Goal: Task Accomplishment & Management: Use online tool/utility

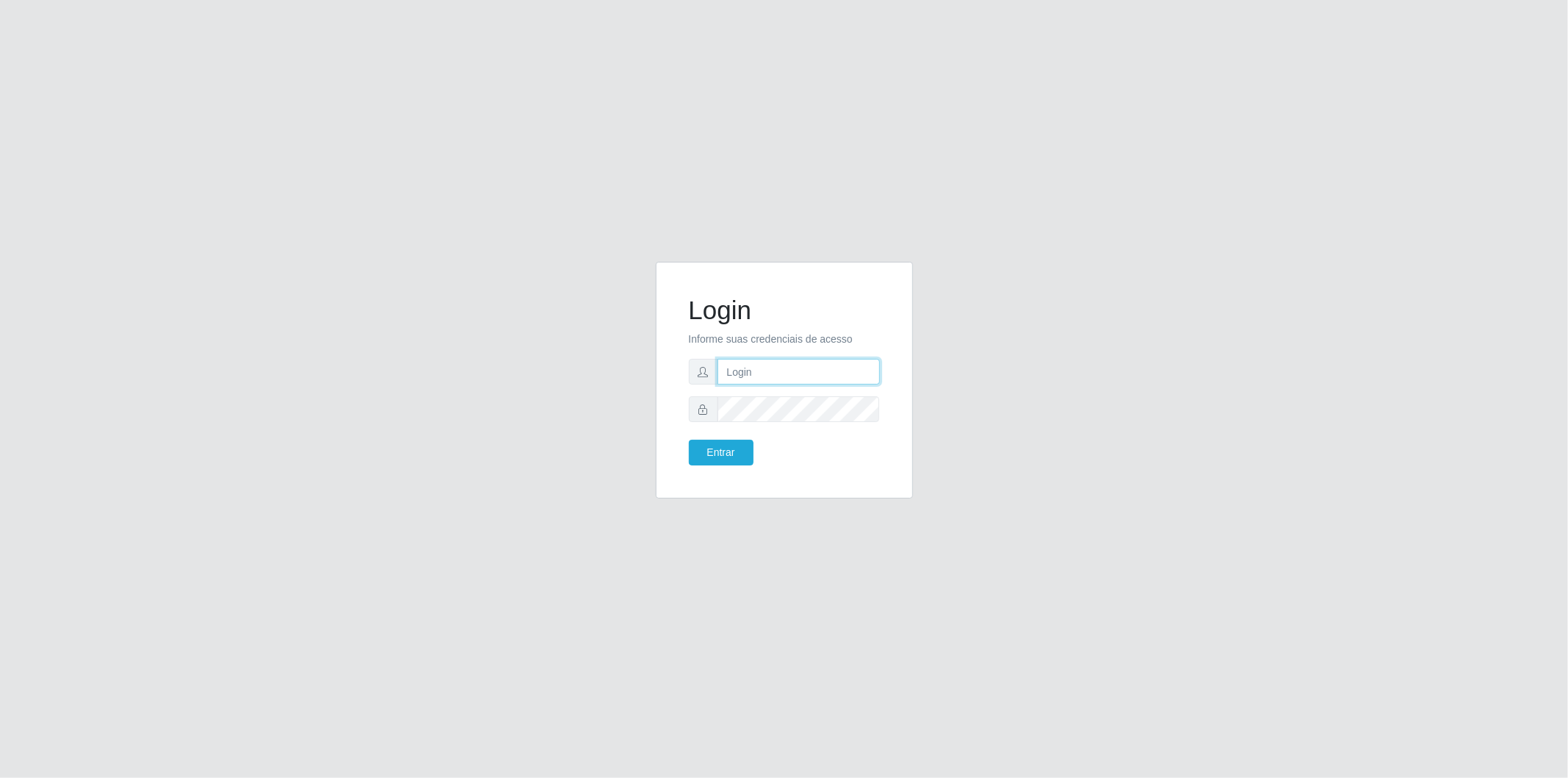
click at [811, 376] on input "text" at bounding box center [798, 372] width 162 height 26
type input "[EMAIL_ADDRESS][DOMAIN_NAME]"
click at [744, 454] on button "Entrar" at bounding box center [720, 453] width 64 height 26
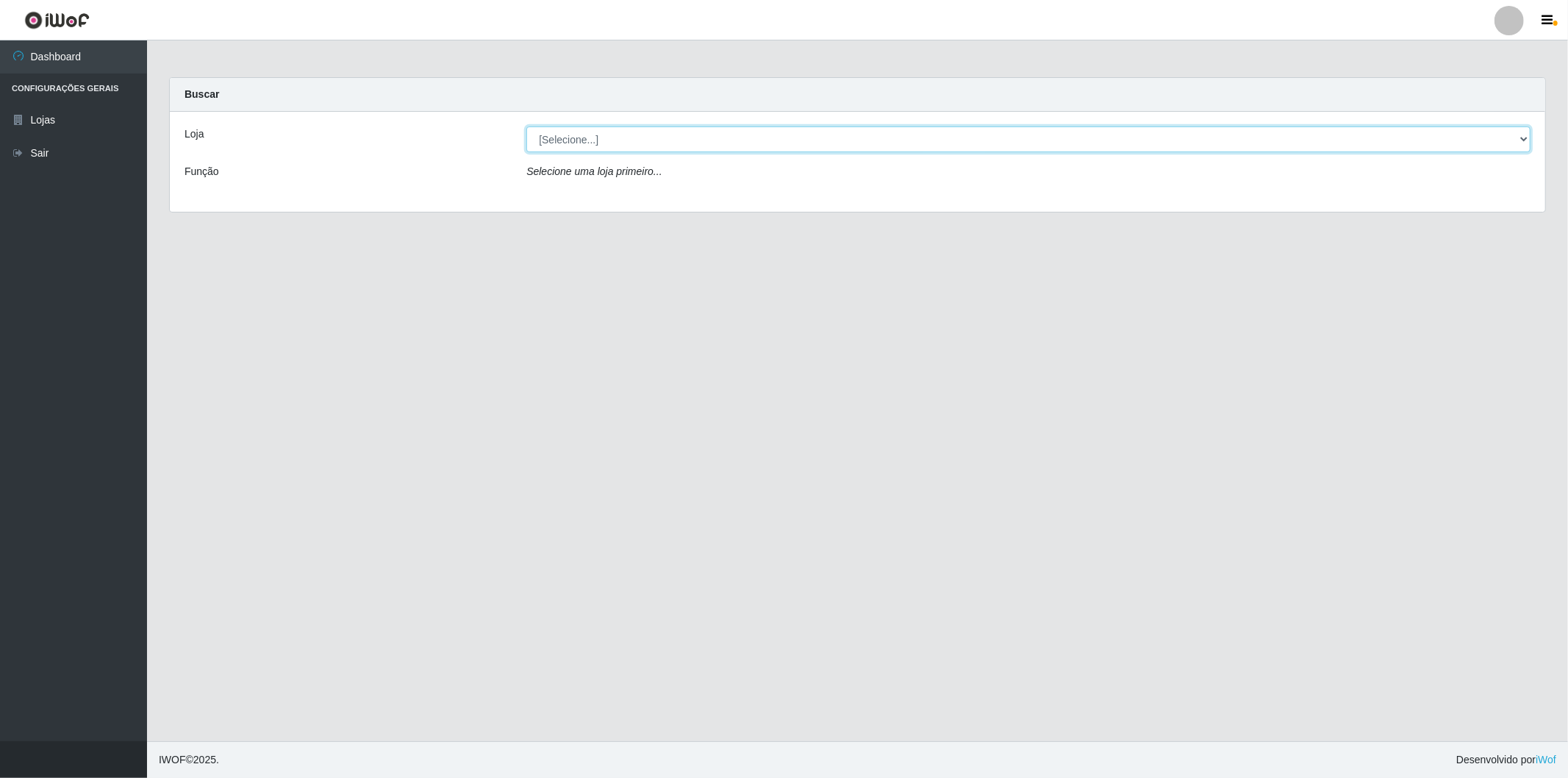
click at [572, 130] on select "[Selecione...] BomQueSó Agreste - Loja 2" at bounding box center [1029, 139] width 1005 height 26
select select "214"
click at [527, 127] on select "[Selecione...] BomQueSó Agreste - Loja 2" at bounding box center [1029, 139] width 1005 height 26
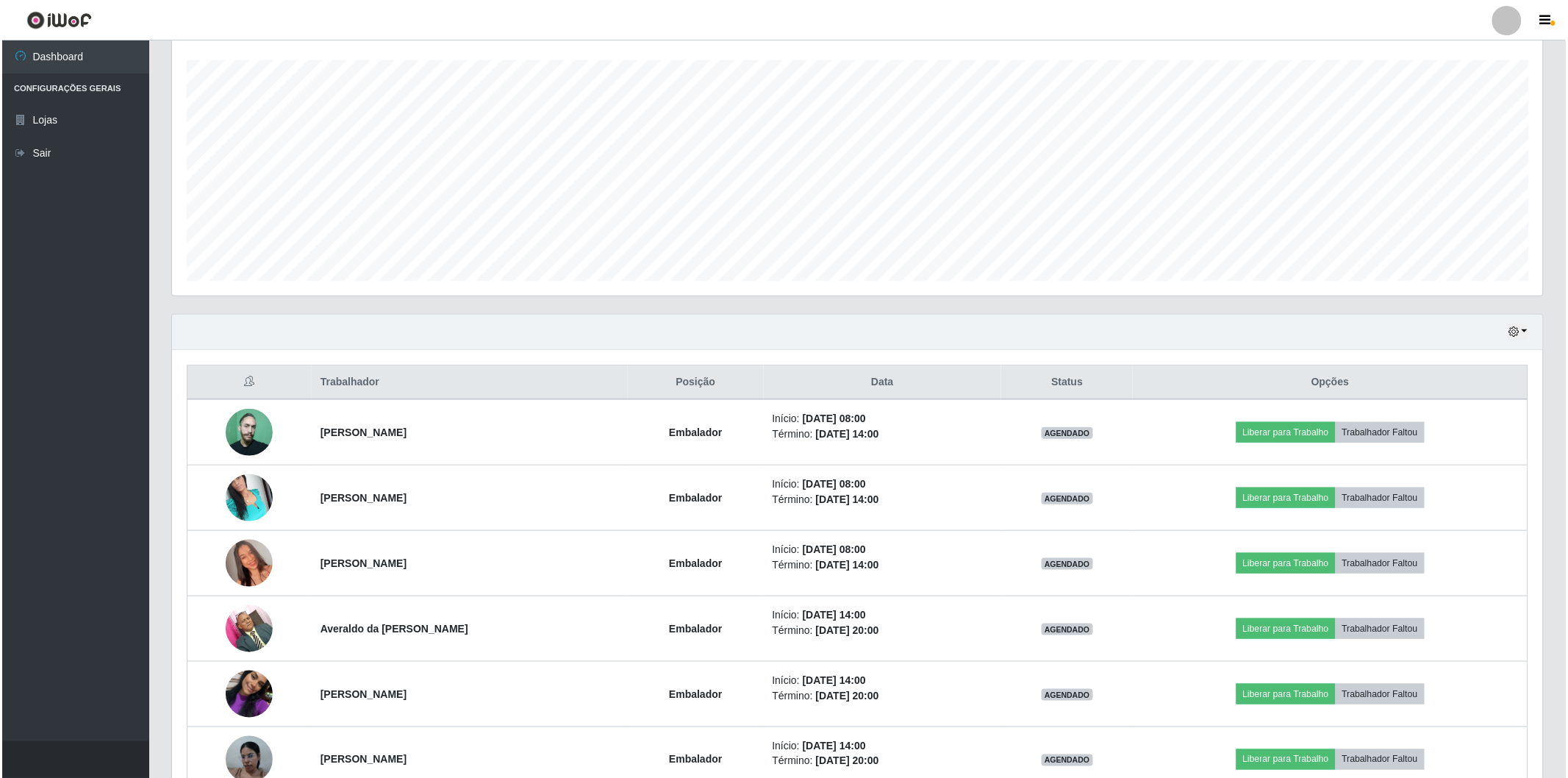
scroll to position [329, 0]
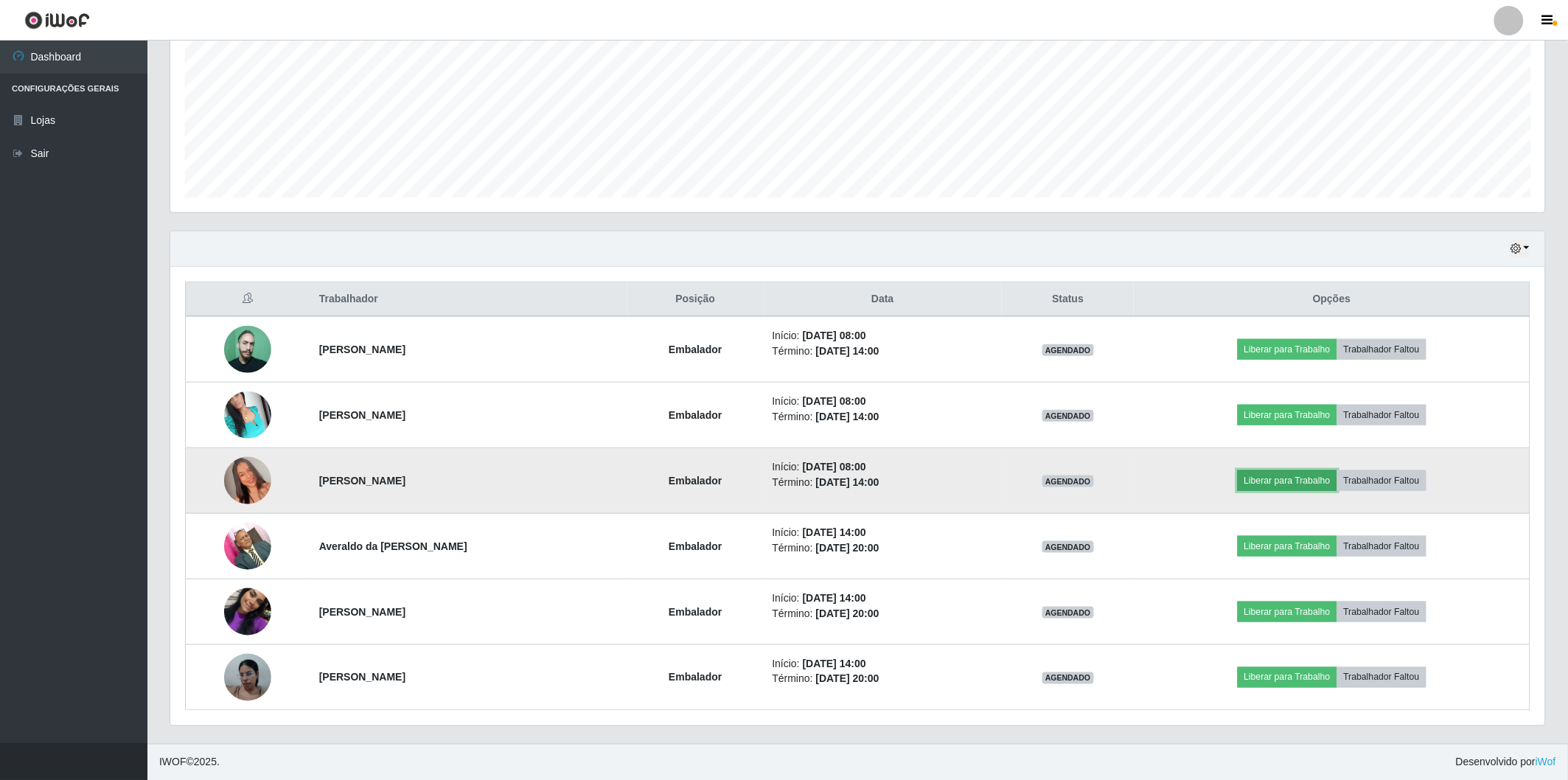
click at [1279, 481] on button "Liberar para Trabalho" at bounding box center [1288, 481] width 99 height 21
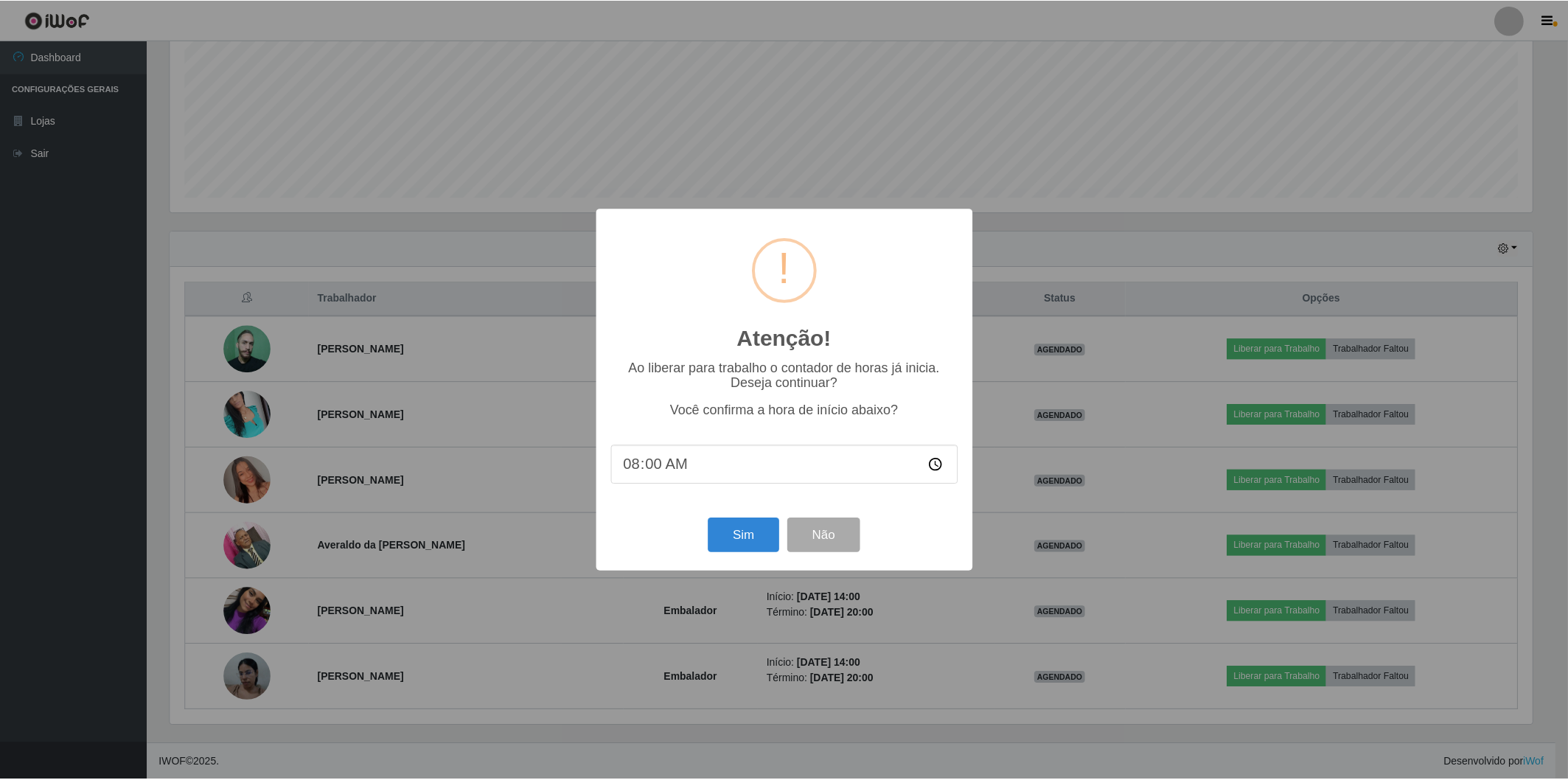
scroll to position [305, 1366]
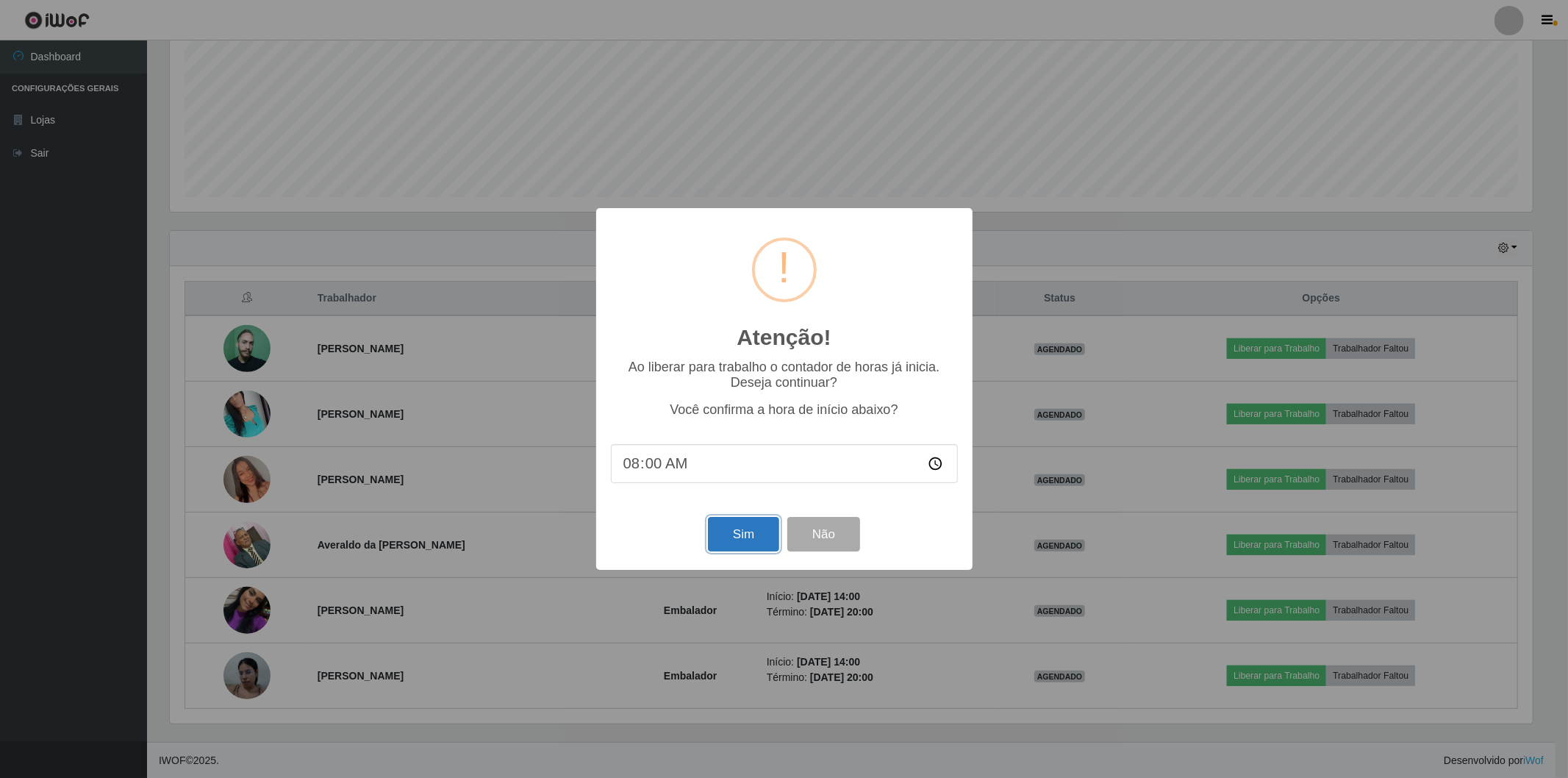
click at [767, 535] on button "Sim" at bounding box center [744, 534] width 71 height 35
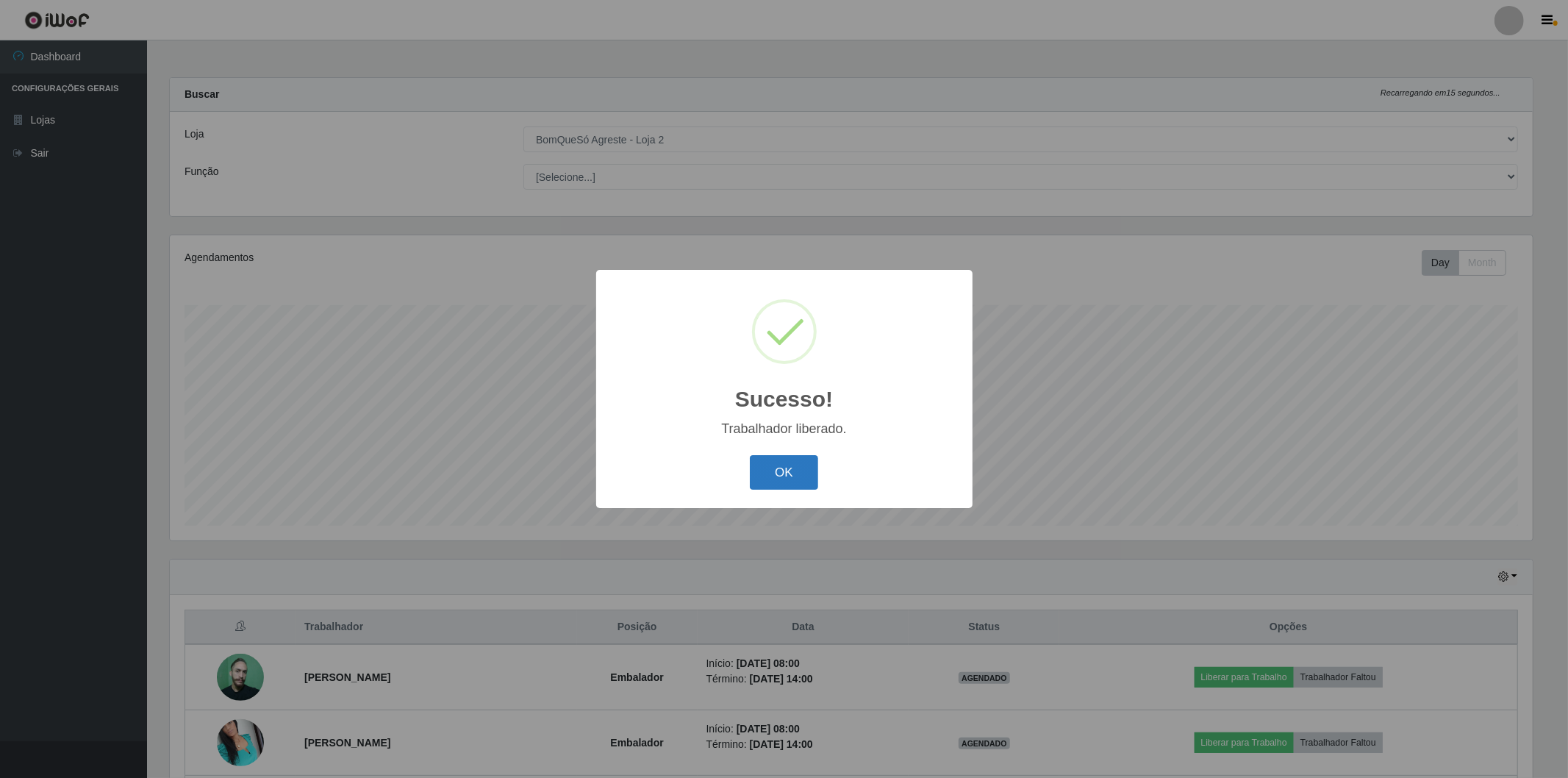
click at [783, 467] on button "OK" at bounding box center [784, 473] width 68 height 35
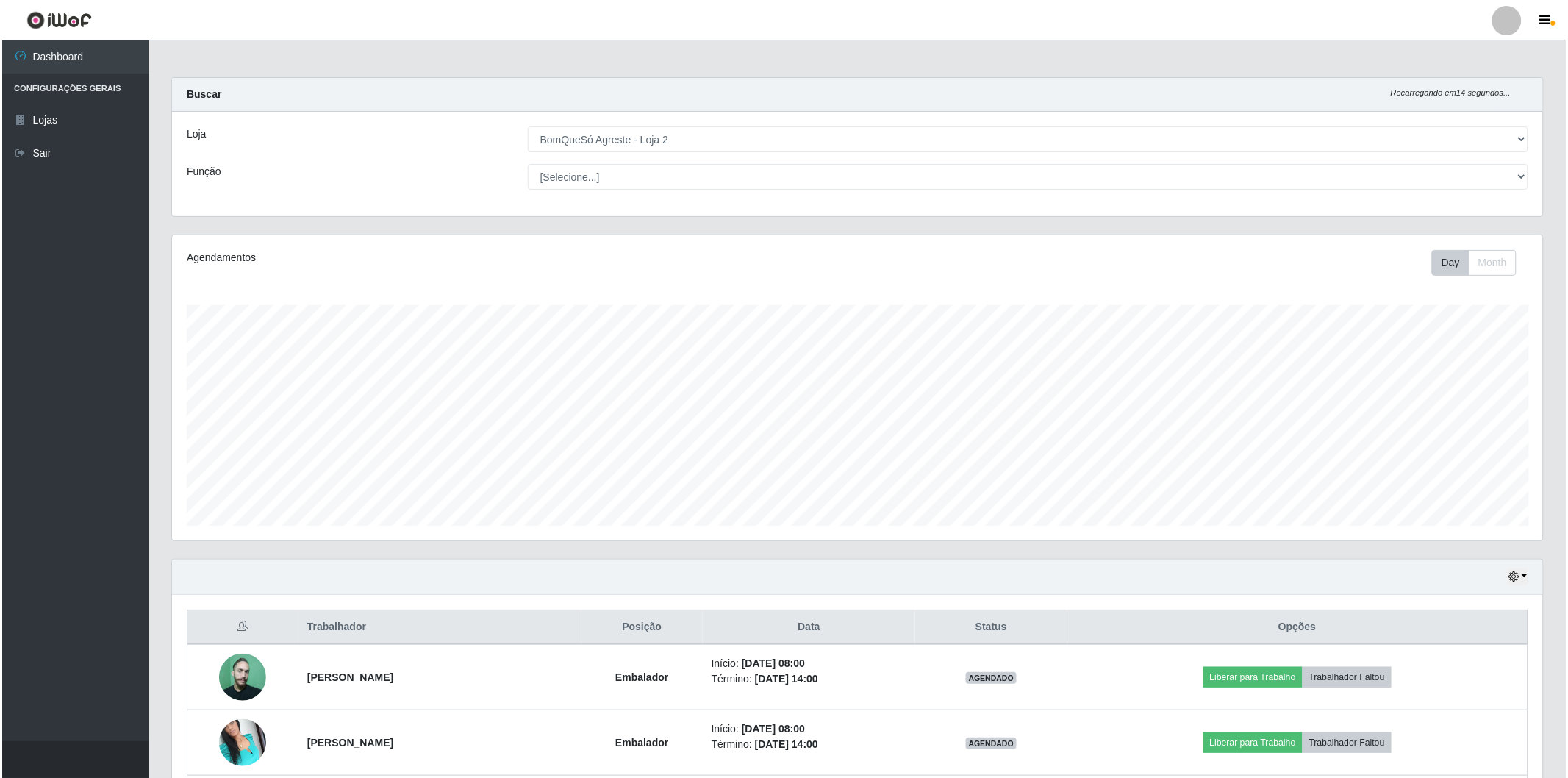
scroll to position [163, 0]
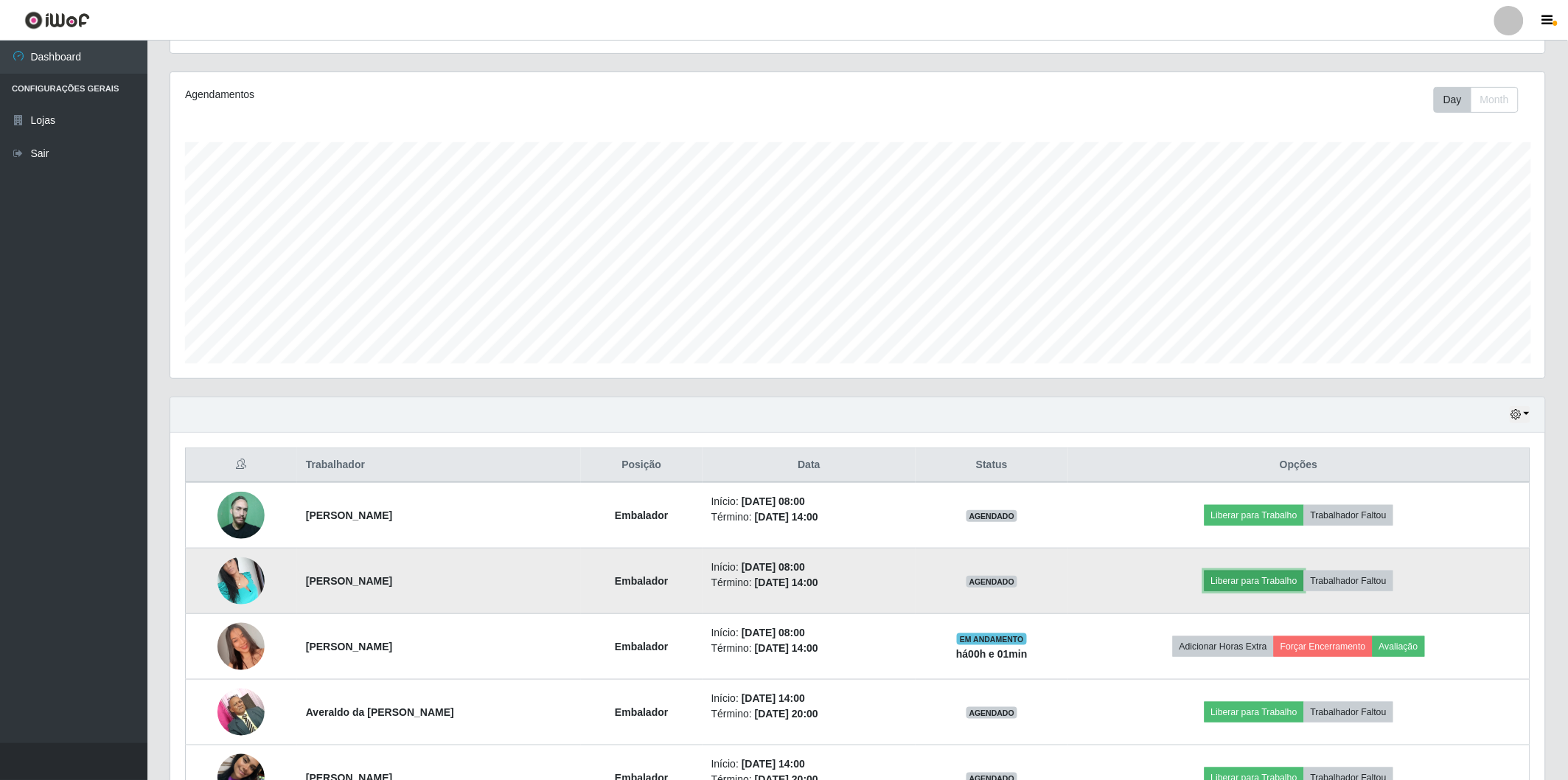
click at [1249, 578] on button "Liberar para Trabalho" at bounding box center [1254, 581] width 99 height 21
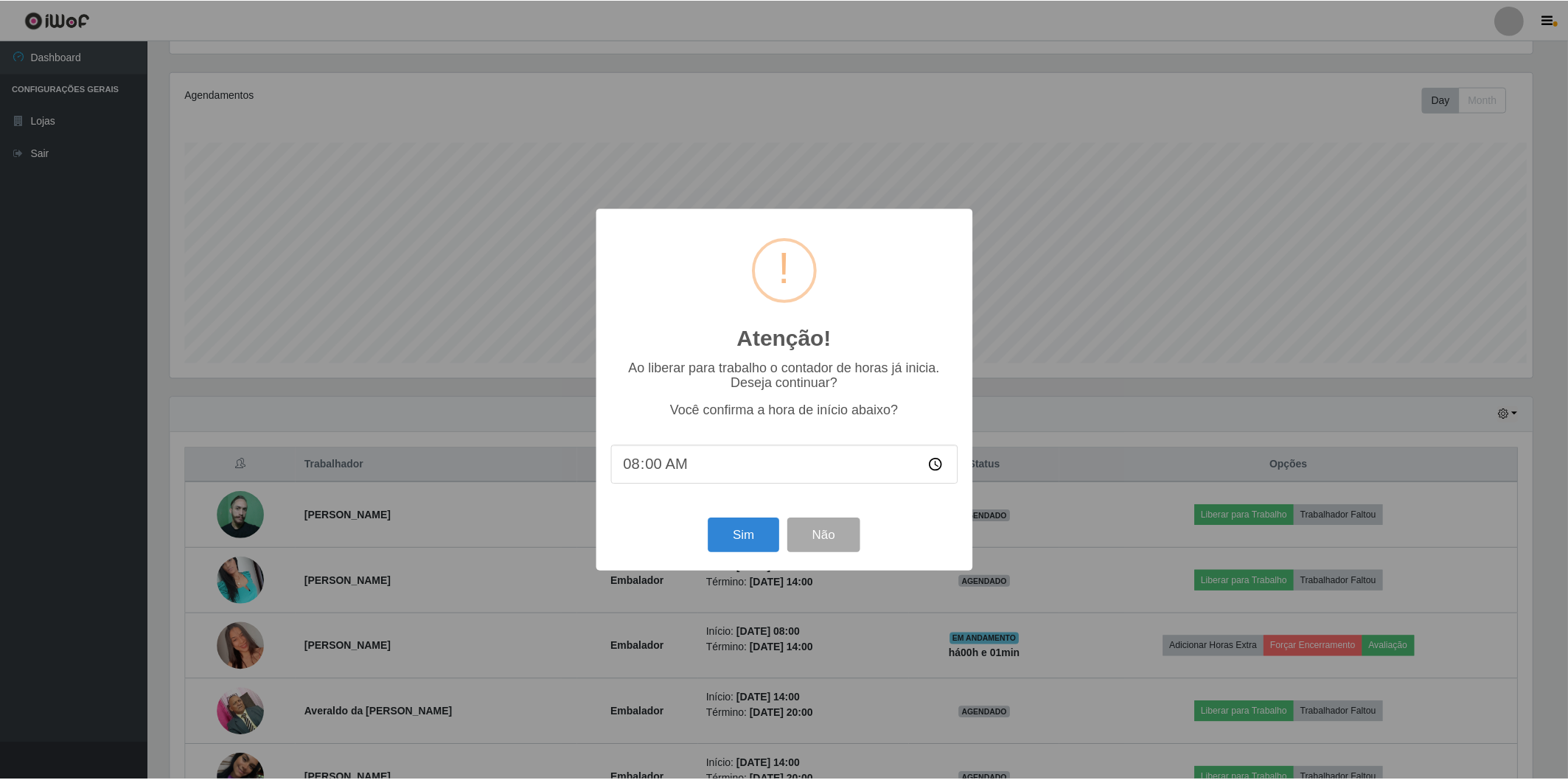
scroll to position [305, 1366]
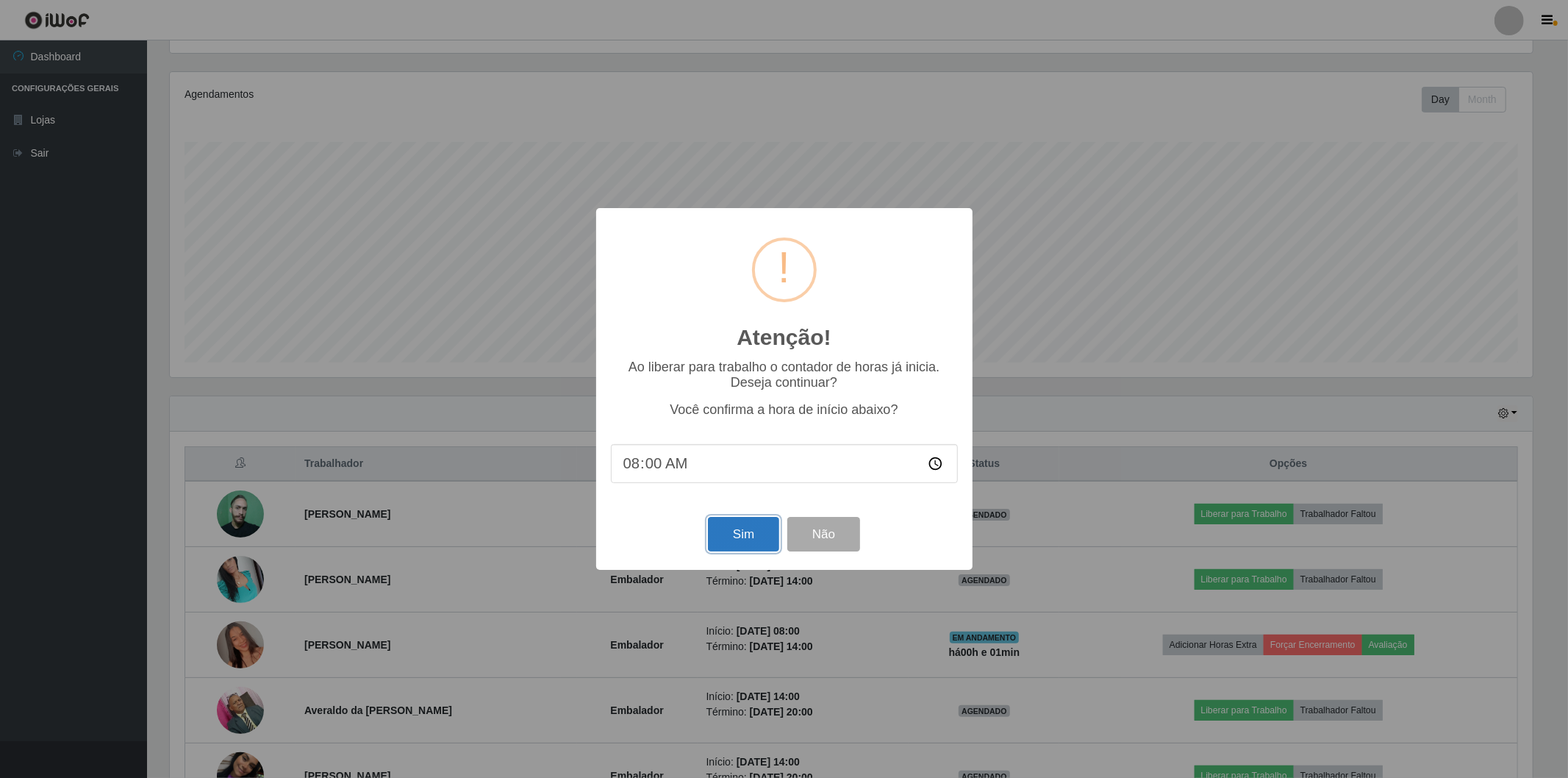
click at [740, 542] on button "Sim" at bounding box center [744, 534] width 71 height 35
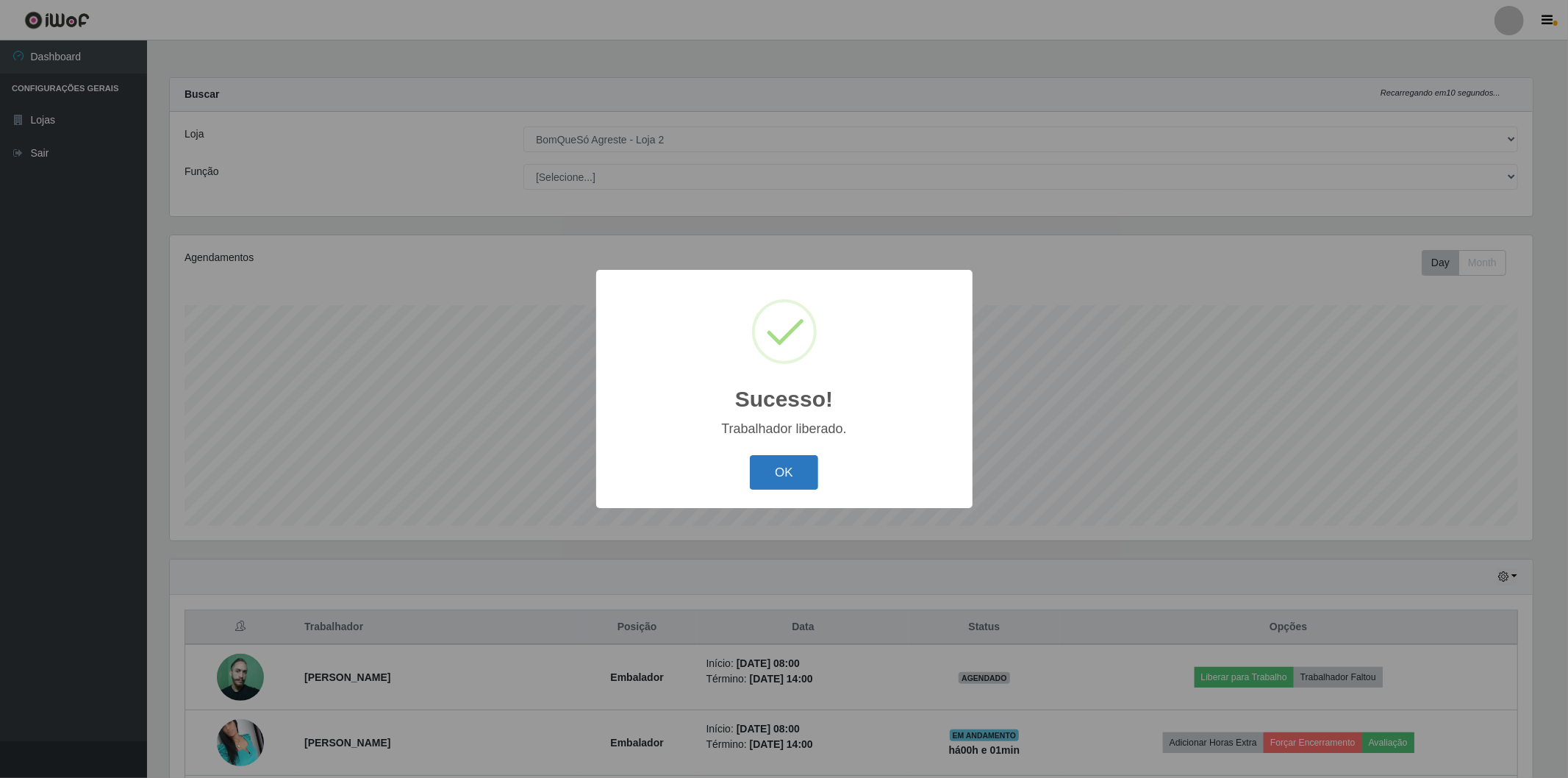
click at [771, 467] on button "OK" at bounding box center [784, 473] width 68 height 35
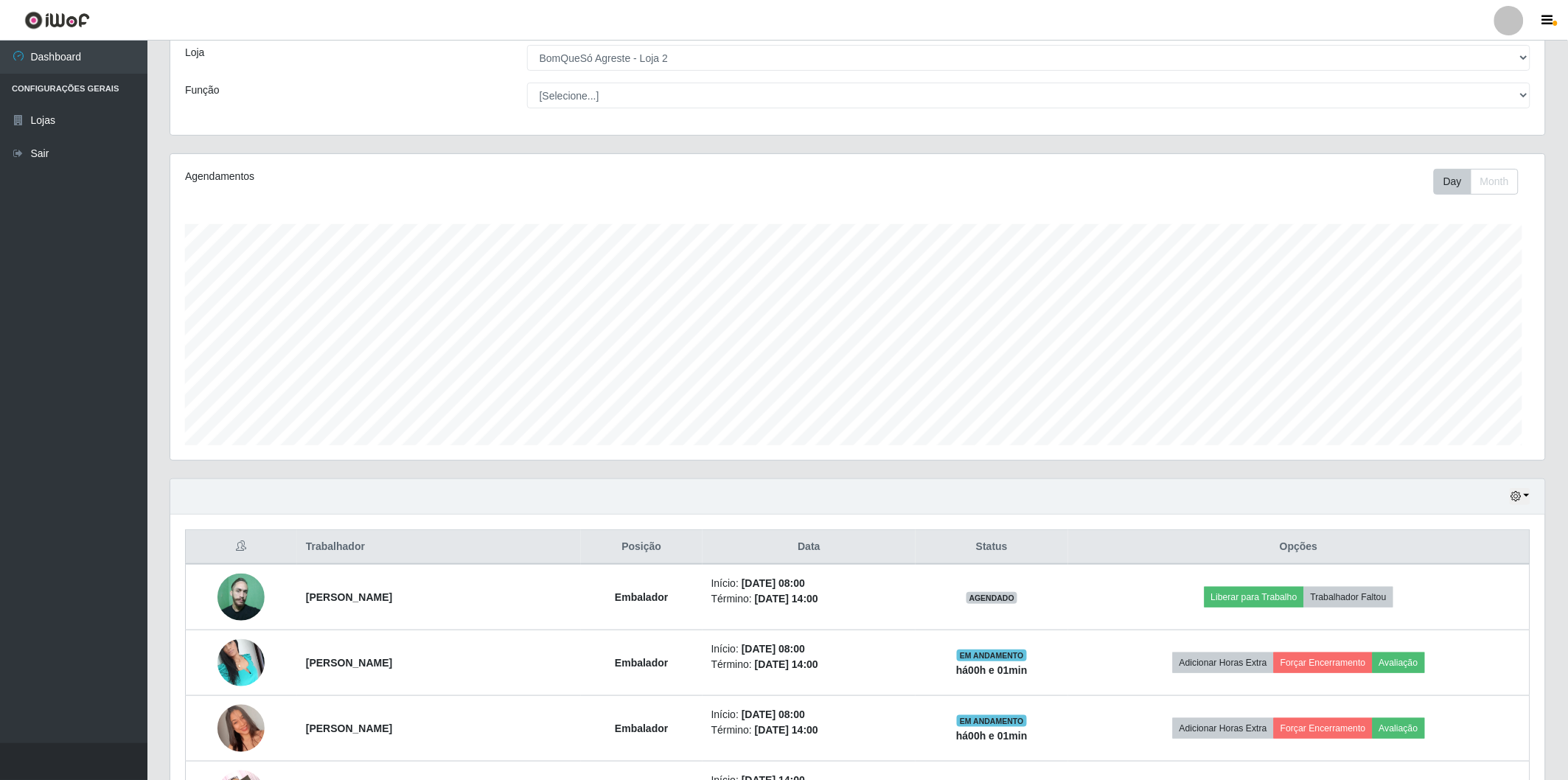
scroll to position [330, 0]
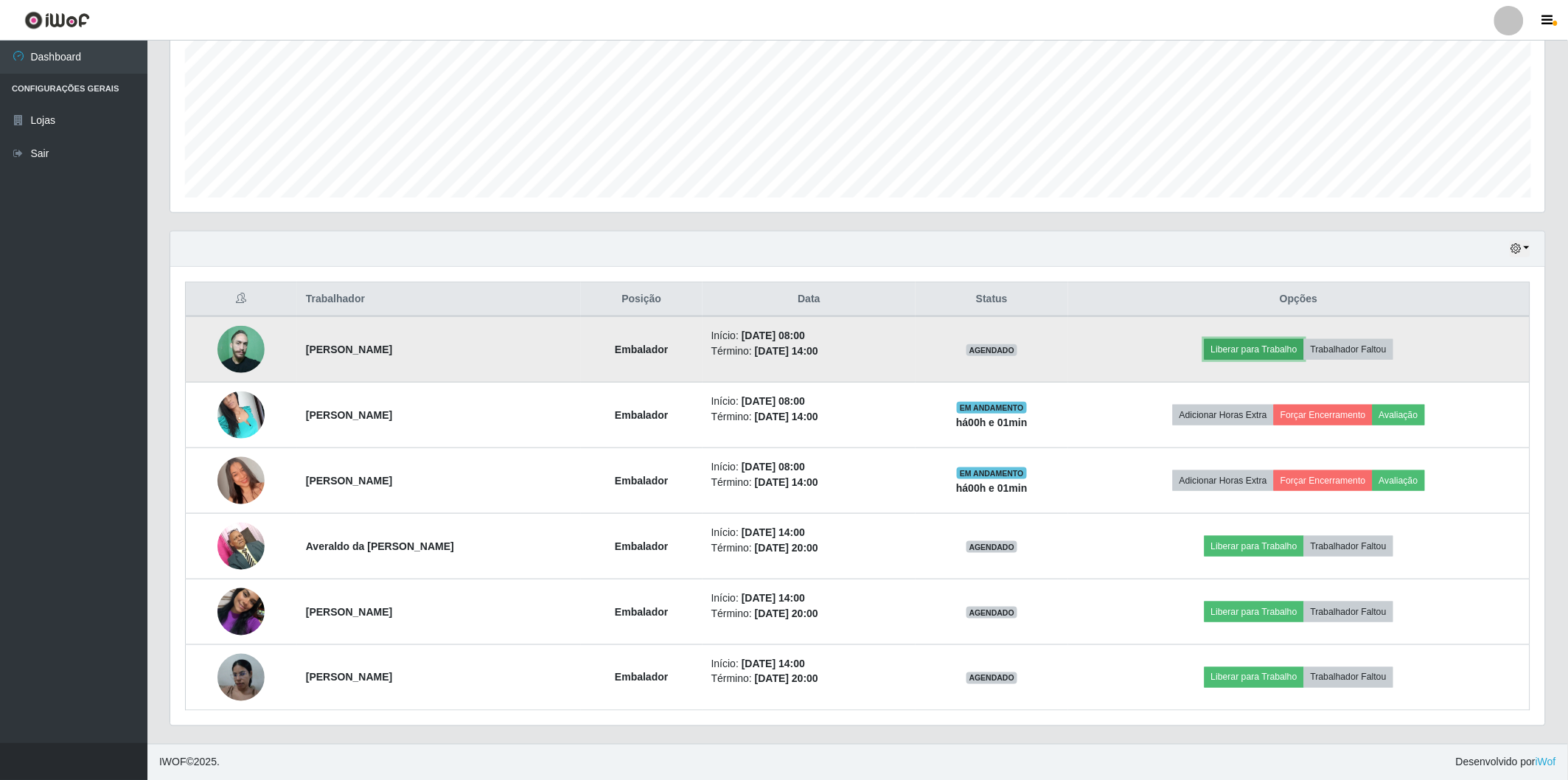
click at [1229, 343] on button "Liberar para Trabalho" at bounding box center [1254, 349] width 99 height 21
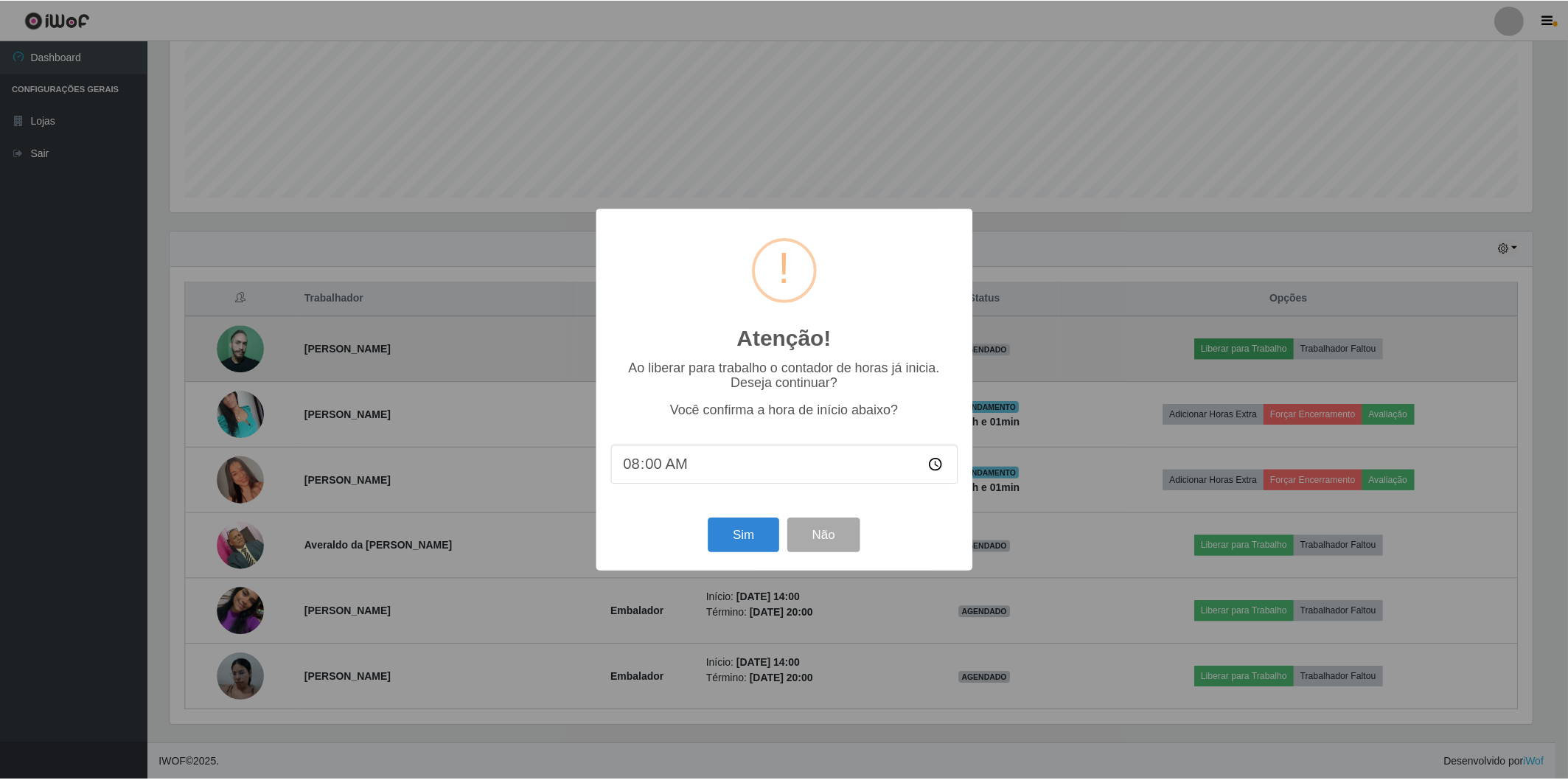
scroll to position [305, 1366]
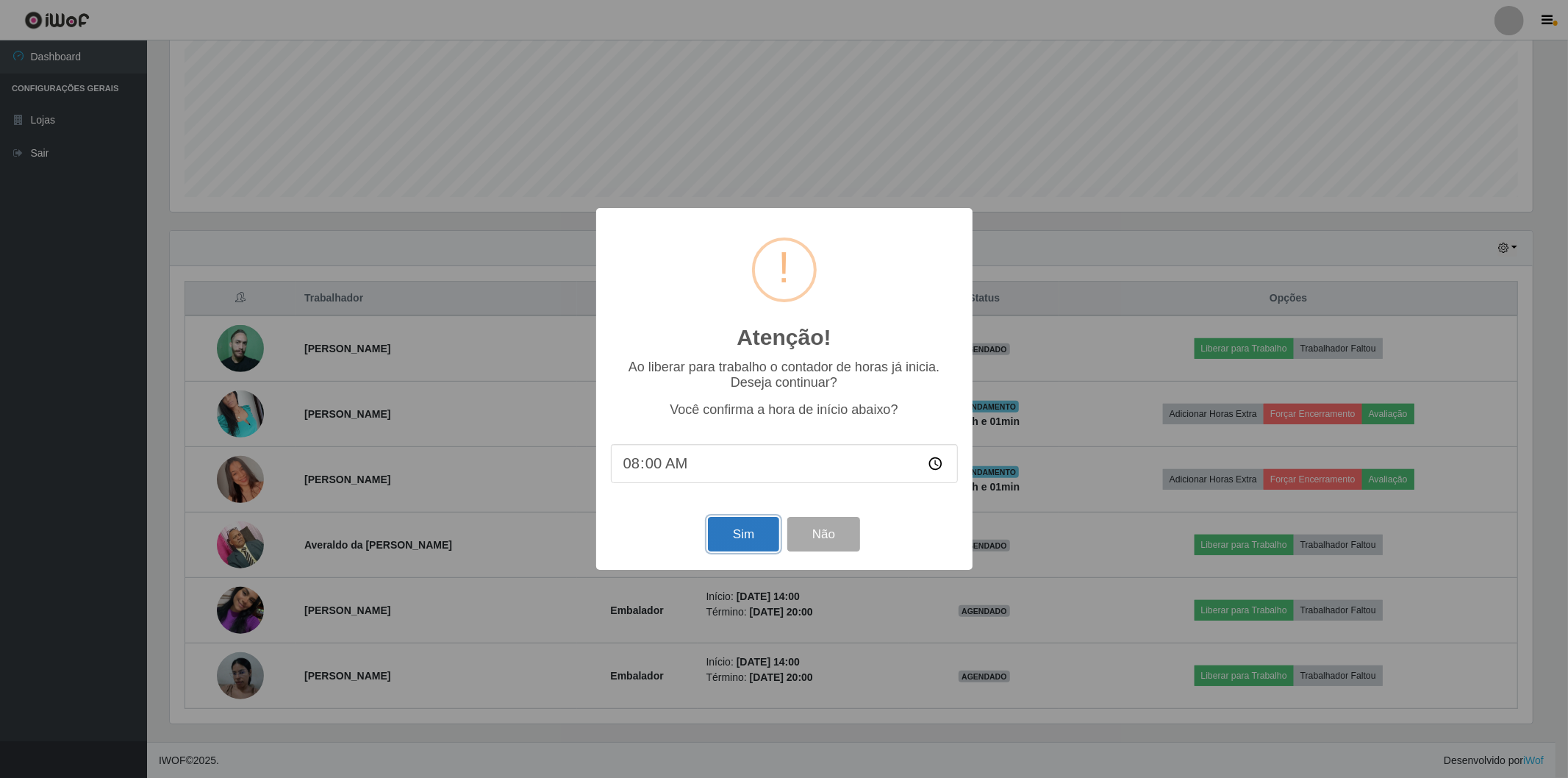
click at [718, 539] on button "Sim" at bounding box center [744, 534] width 71 height 35
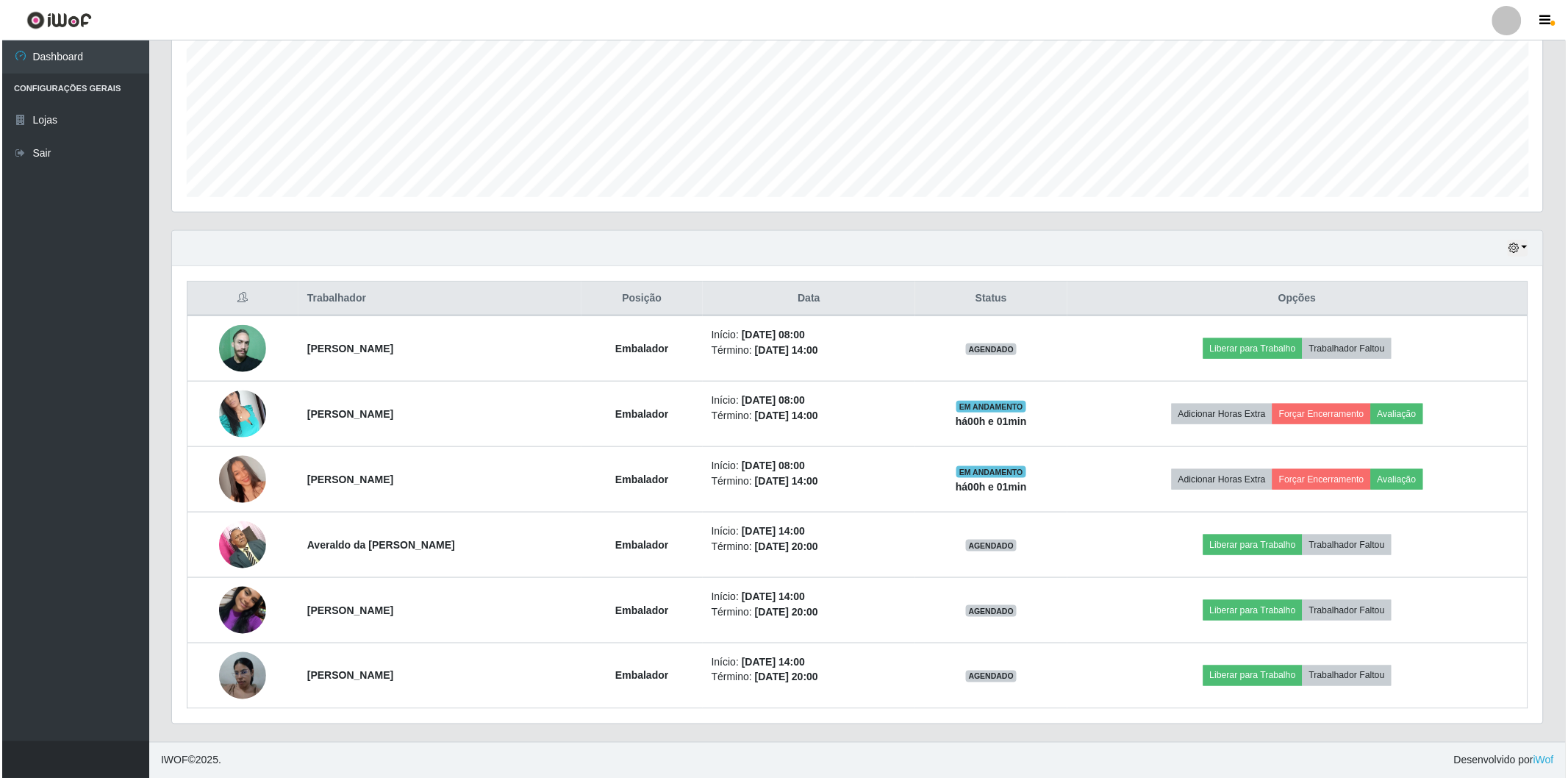
scroll to position [0, 0]
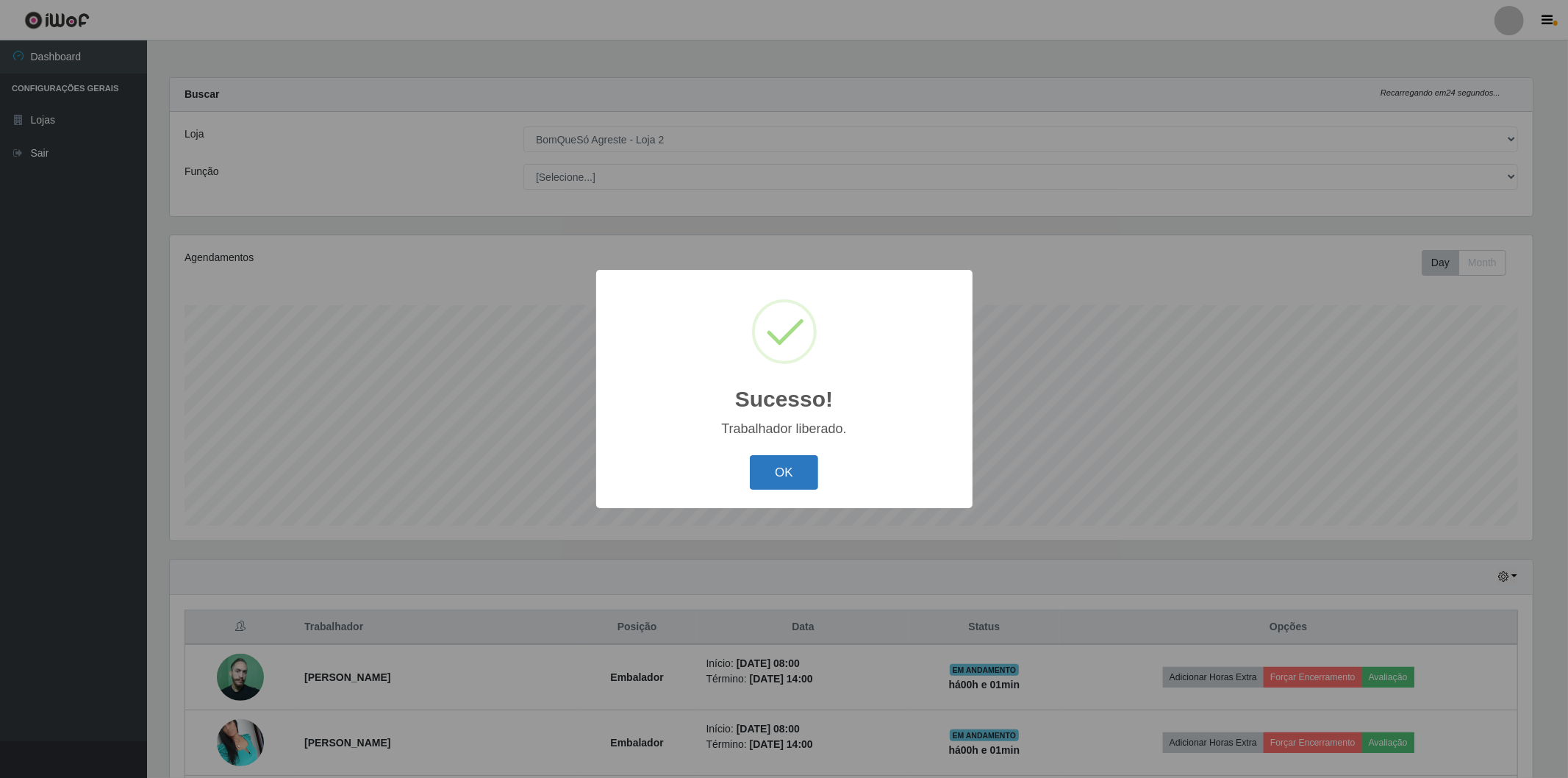
click at [766, 466] on button "OK" at bounding box center [784, 473] width 68 height 35
